Goal: Entertainment & Leisure: Browse casually

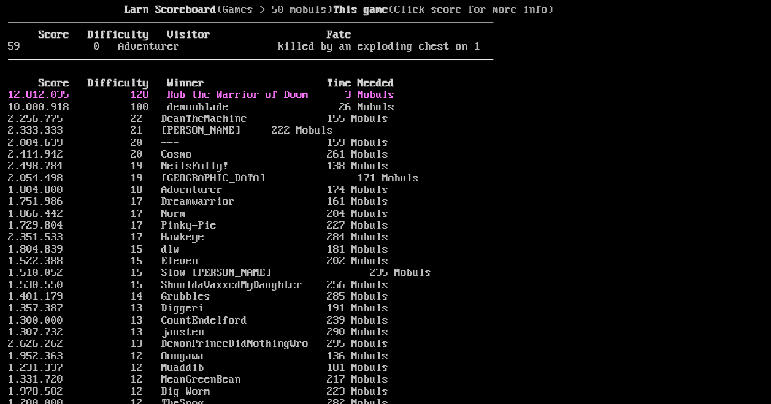
click at [195, 101] on link "12.812.035 128 Rob the Warrior of Doom 3 Mobuls" at bounding box center [201, 95] width 386 height 12
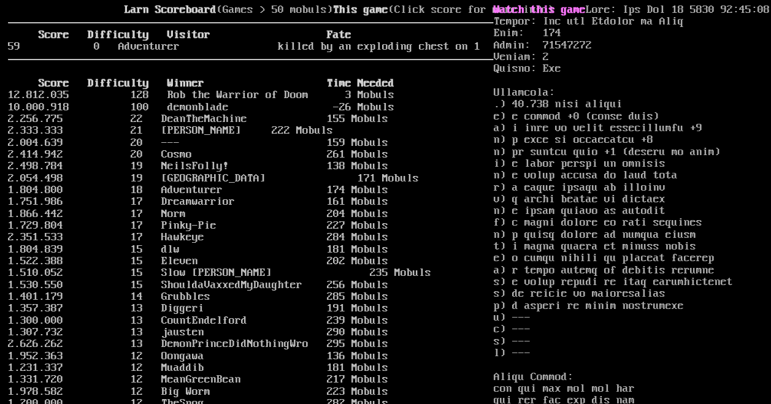
click at [548, 12] on link "Watch this game" at bounding box center [539, 10] width 92 height 12
click at [186, 113] on link "10.000.918 100 demonblade -26 Mobuls" at bounding box center [201, 107] width 386 height 12
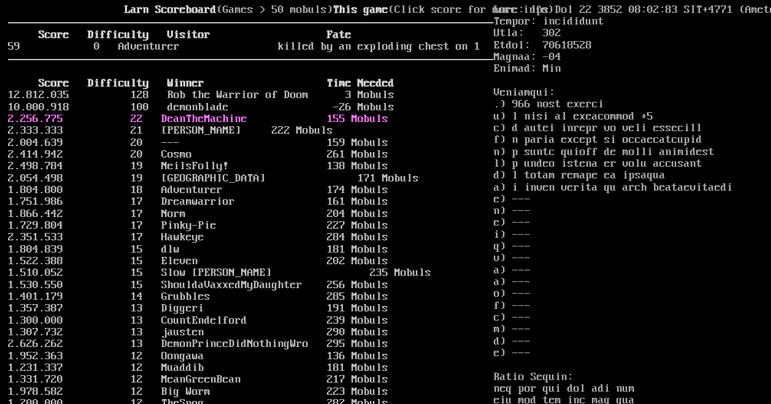
click at [188, 125] on link "2.256.775 22 DeanTheMachine 155 Mobuls" at bounding box center [198, 119] width 380 height 12
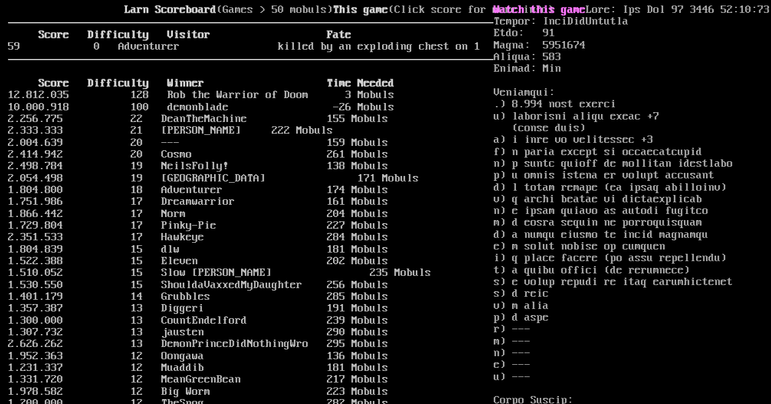
click at [536, 11] on link "Watch this game" at bounding box center [539, 10] width 92 height 12
click at [209, 137] on link "2.333.333 21 [PERSON_NAME] 222 Mobuls" at bounding box center [170, 131] width 325 height 12
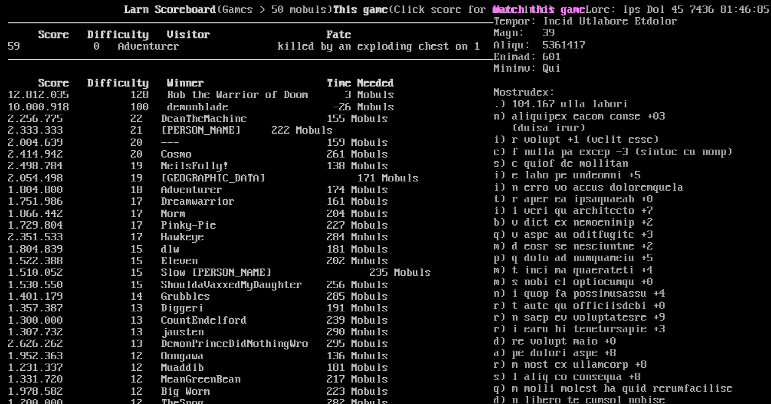
click at [556, 9] on link "Watch this game" at bounding box center [539, 10] width 92 height 12
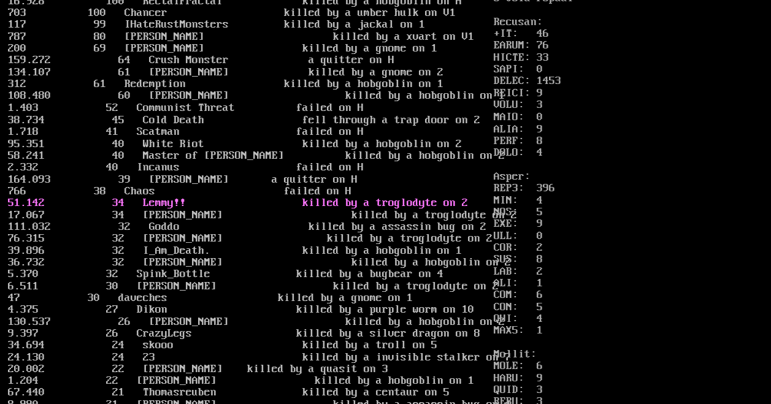
scroll to position [1165, 0]
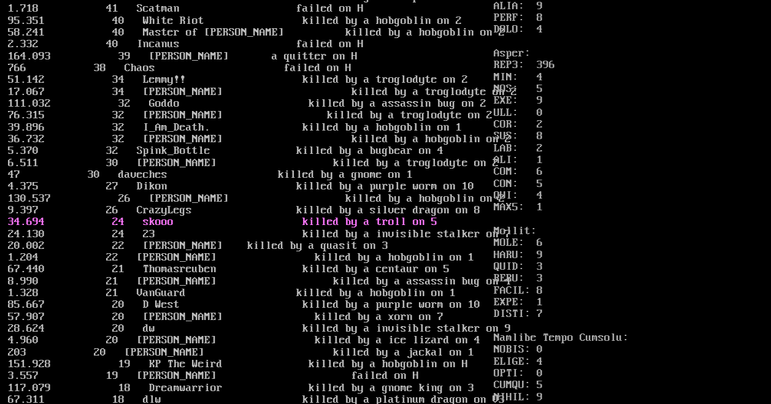
click at [191, 228] on link "34.694 24 skooo killed by a troll on 5" at bounding box center [222, 222] width 429 height 12
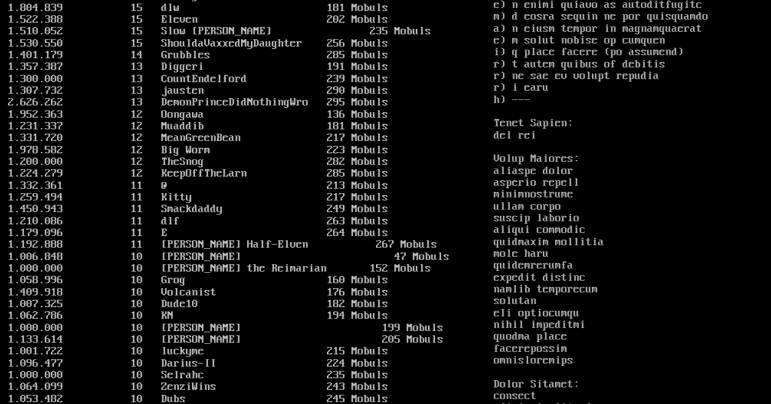
scroll to position [0, 0]
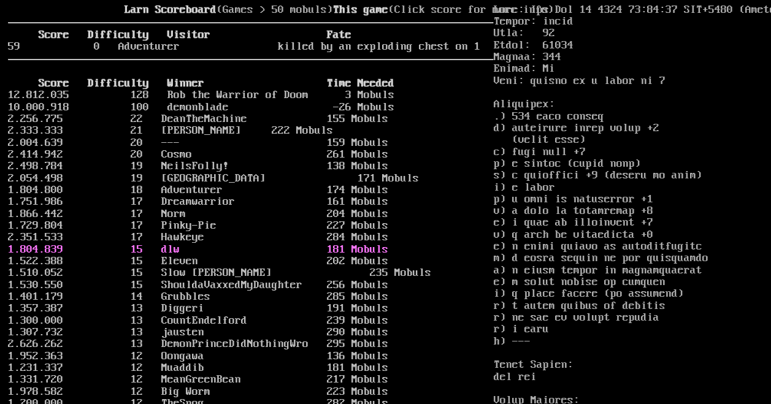
click at [174, 256] on link "1.804.839 15 dlw 181 Mobuls" at bounding box center [198, 250] width 380 height 12
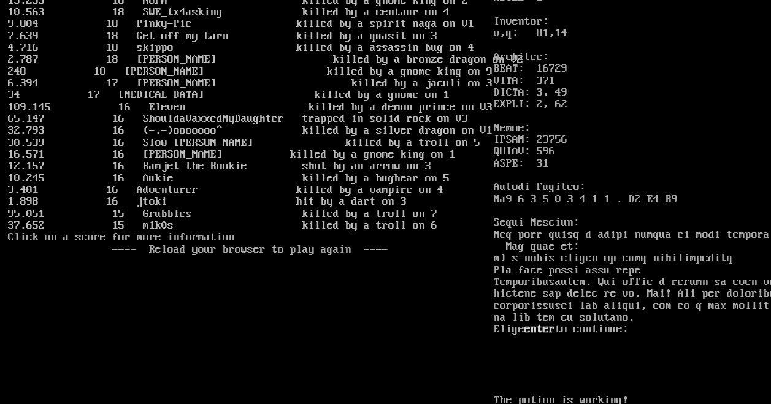
scroll to position [1551, 0]
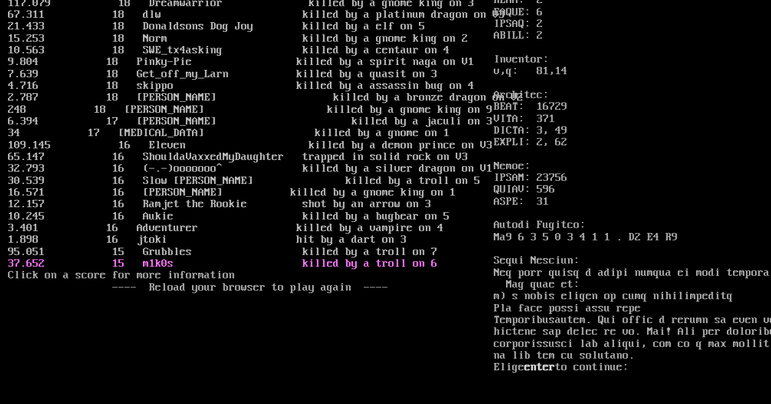
click at [184, 270] on link "37.652 15 m1k0s killed by a troll on 6" at bounding box center [222, 264] width 429 height 12
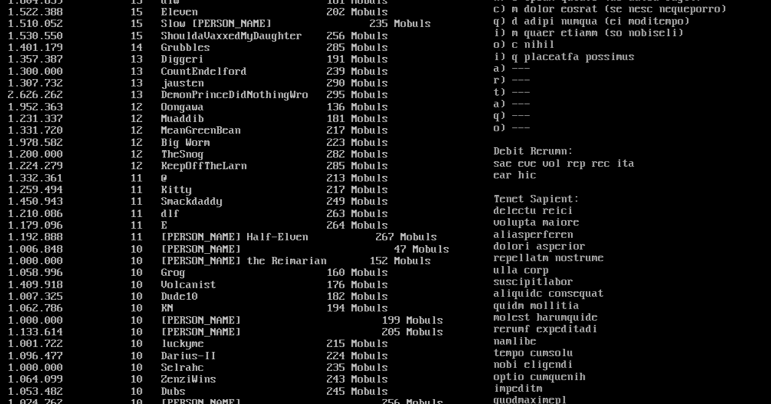
scroll to position [0, 0]
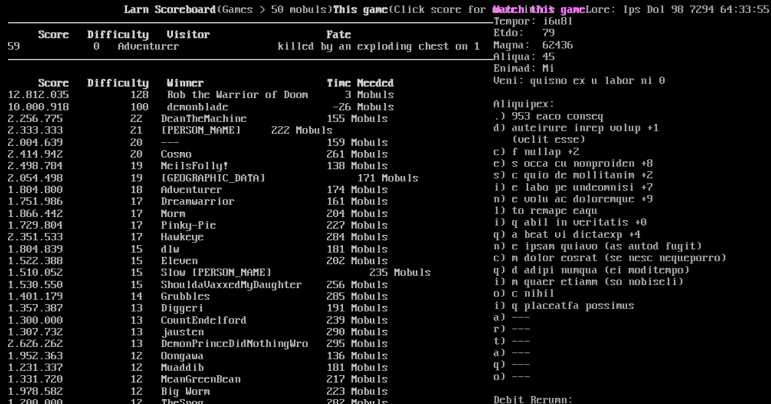
click at [547, 8] on link "Watch this game" at bounding box center [539, 10] width 92 height 12
